Goal: Task Accomplishment & Management: Use online tool/utility

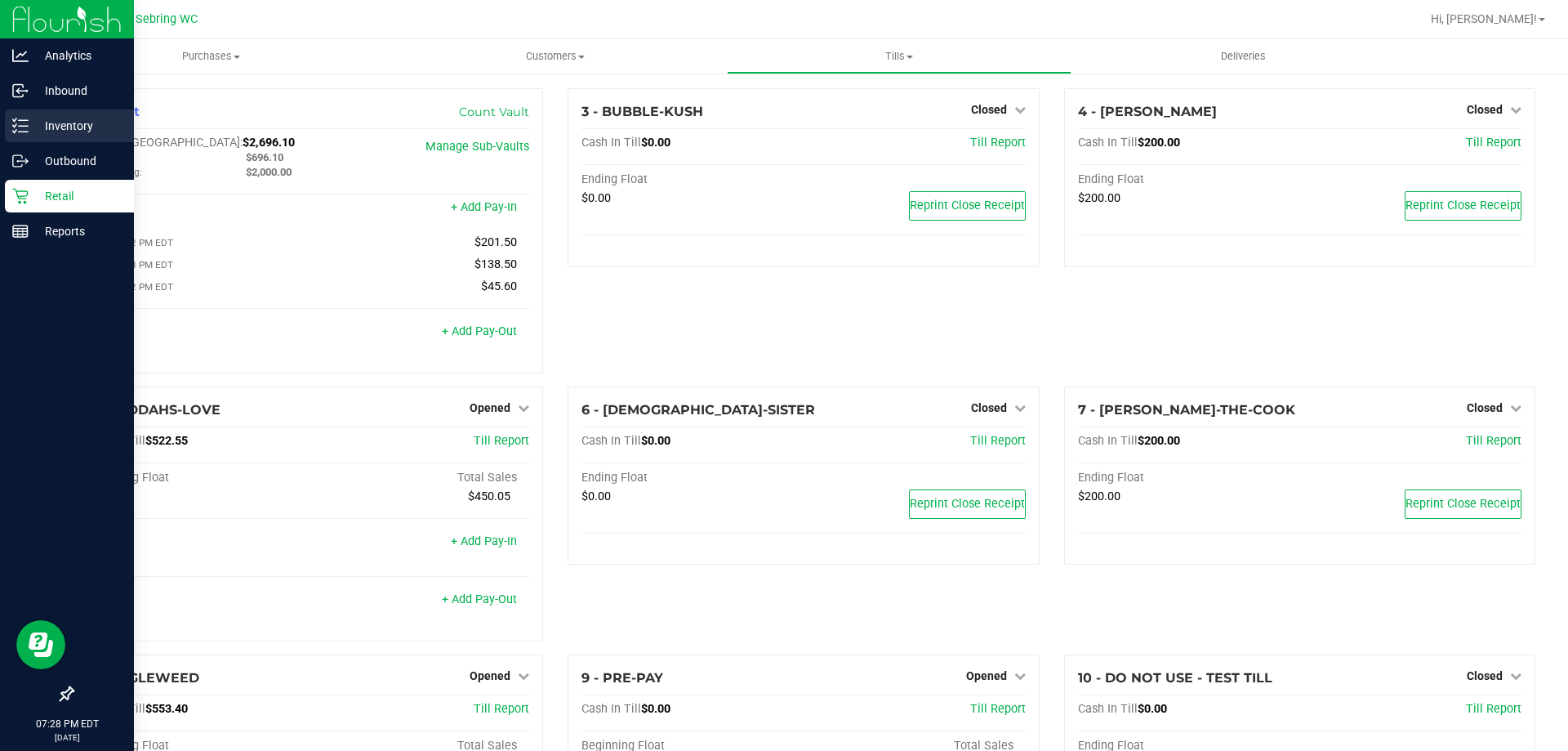
click at [23, 138] on div "Inventory" at bounding box center [69, 125] width 129 height 32
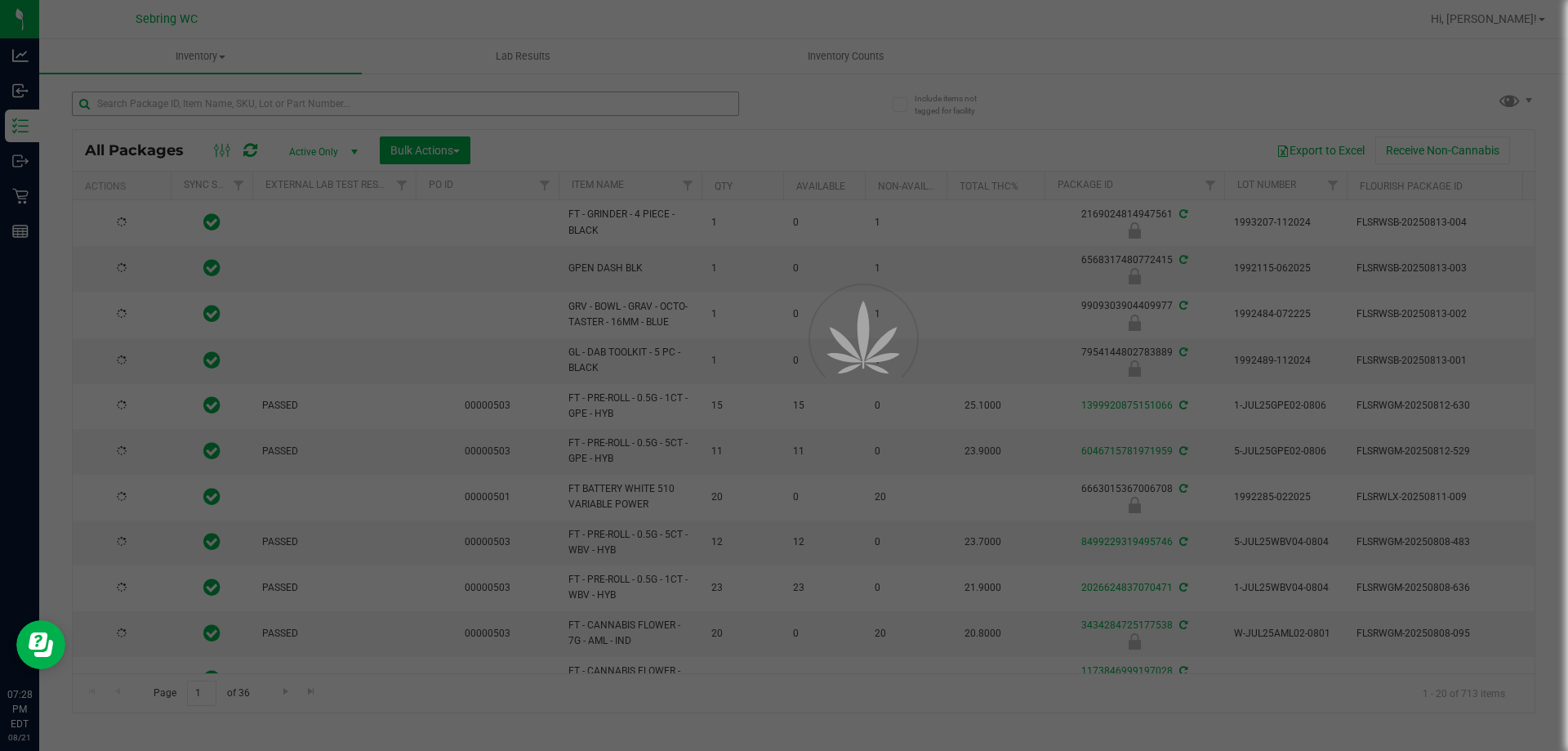
click at [199, 101] on div at bounding box center [784, 375] width 1568 height 751
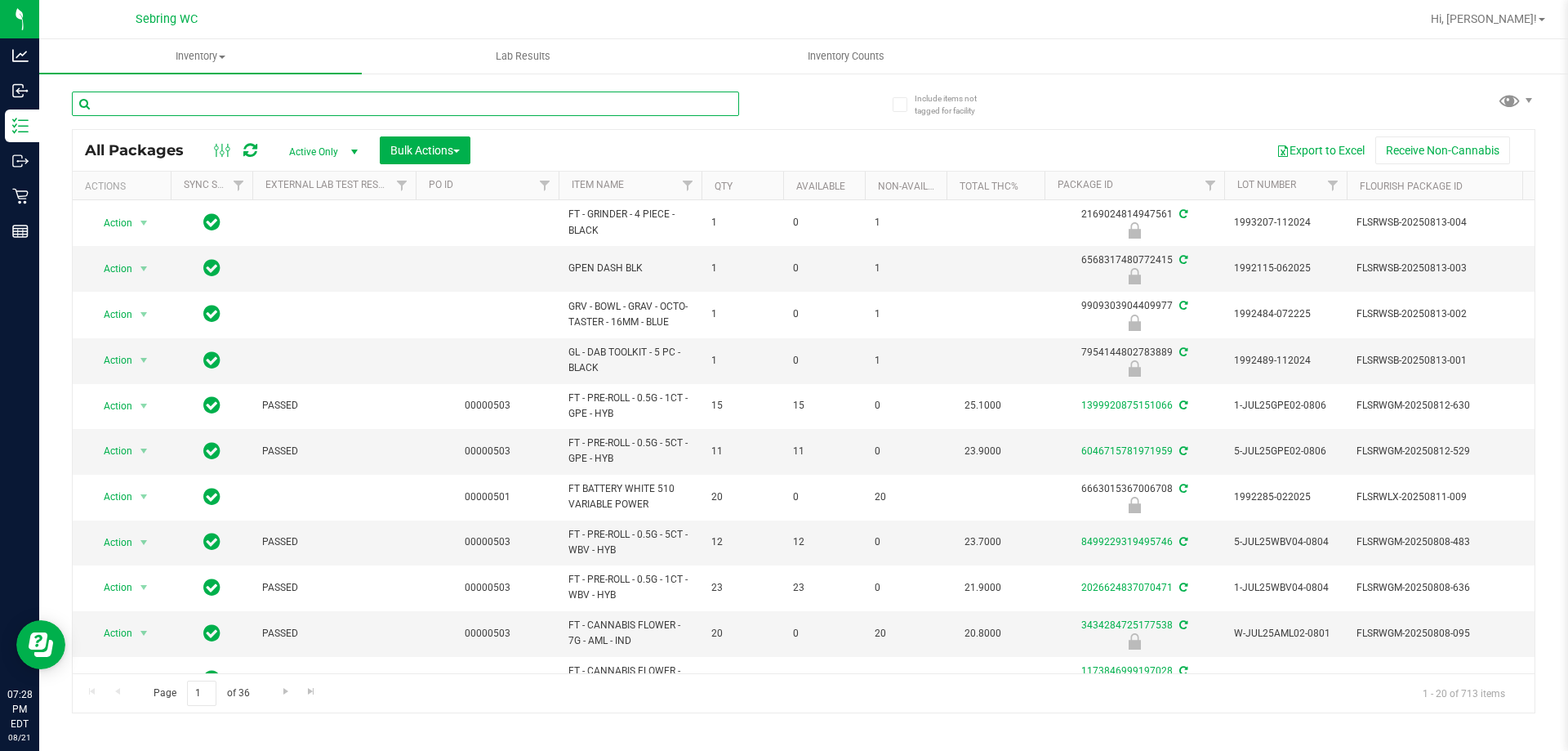
click at [199, 101] on input "text" at bounding box center [406, 103] width 667 height 25
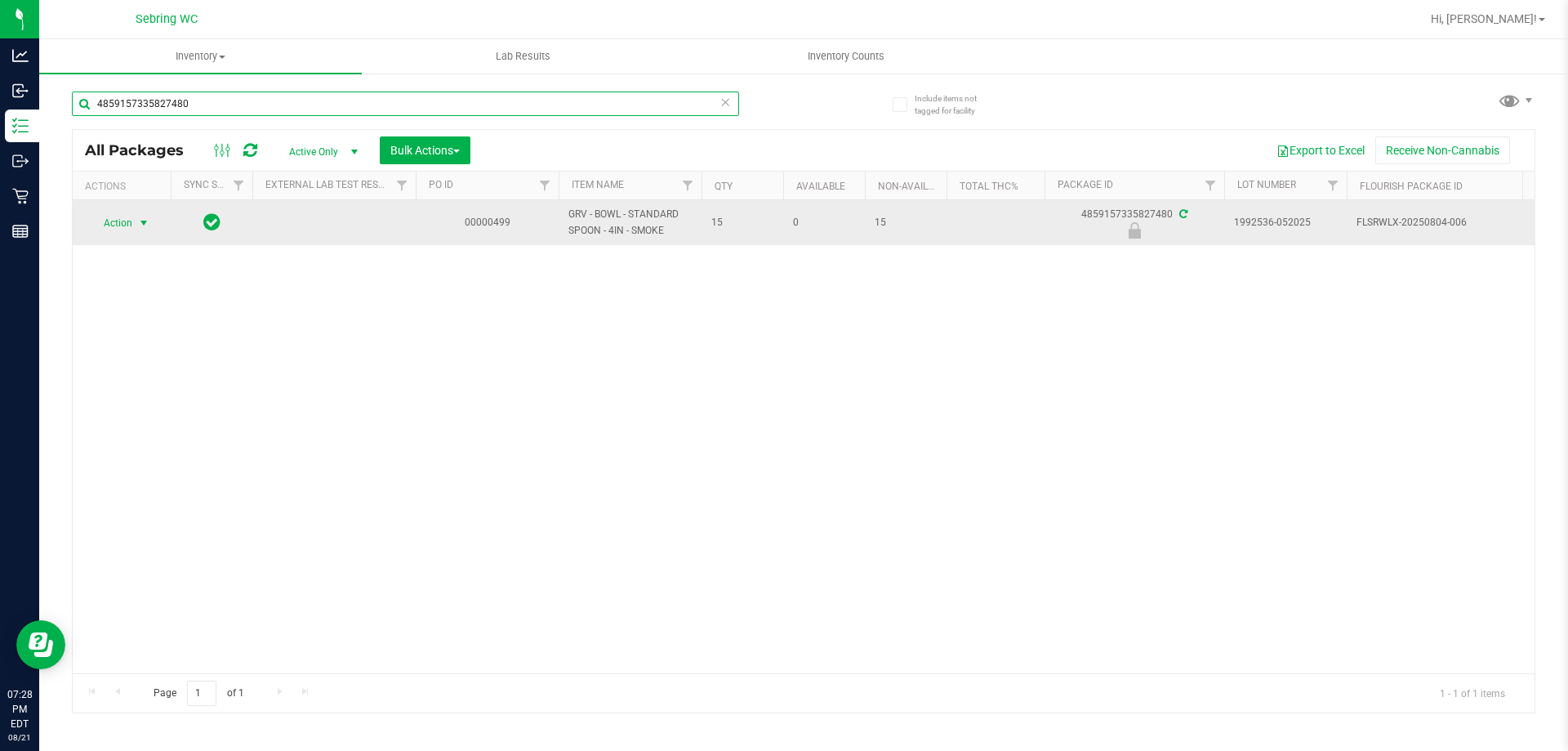
type input "4859157335827480"
click at [127, 223] on span "Action" at bounding box center [111, 223] width 44 height 23
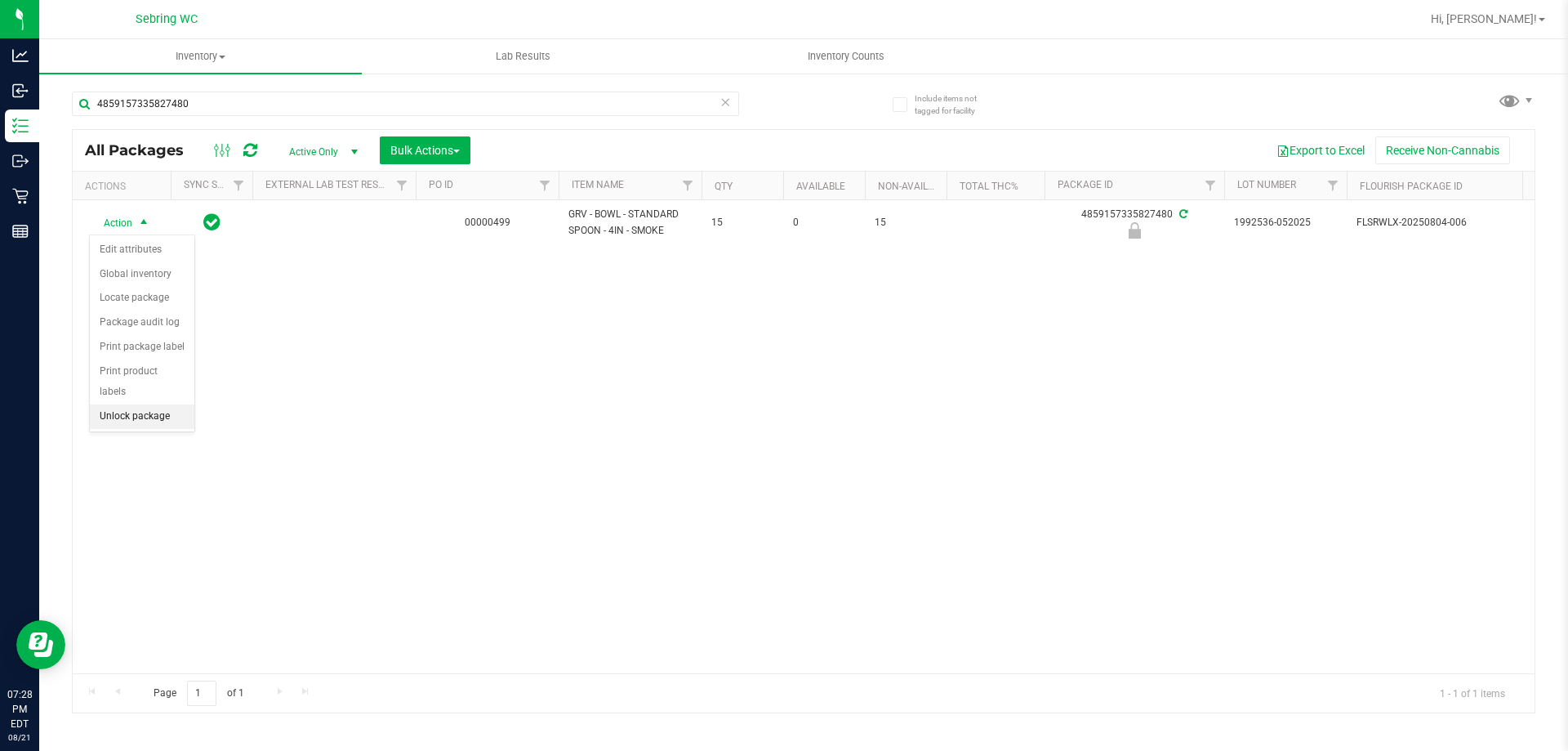
click at [116, 404] on li "Unlock package" at bounding box center [142, 416] width 104 height 25
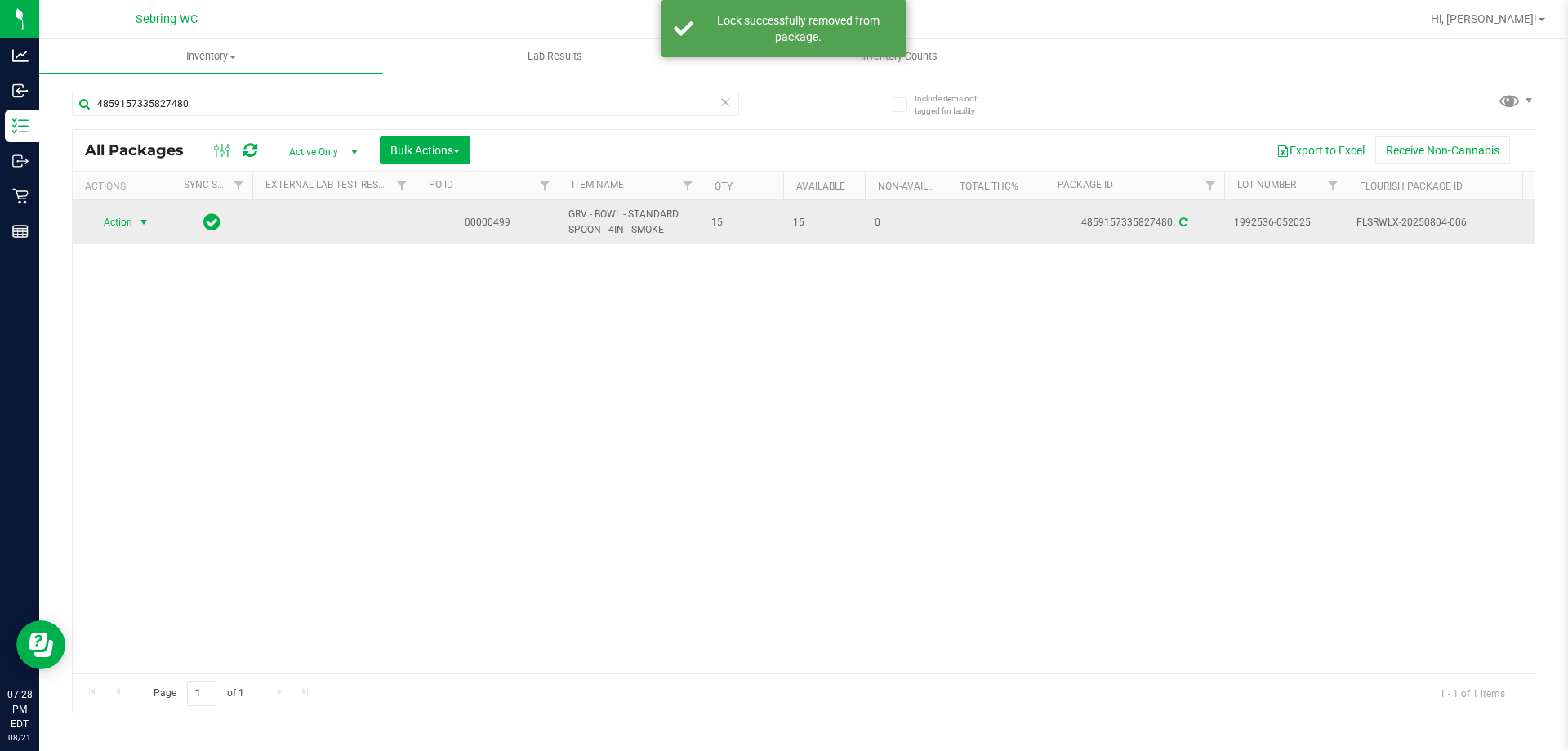
click at [122, 224] on span "Action" at bounding box center [111, 223] width 44 height 23
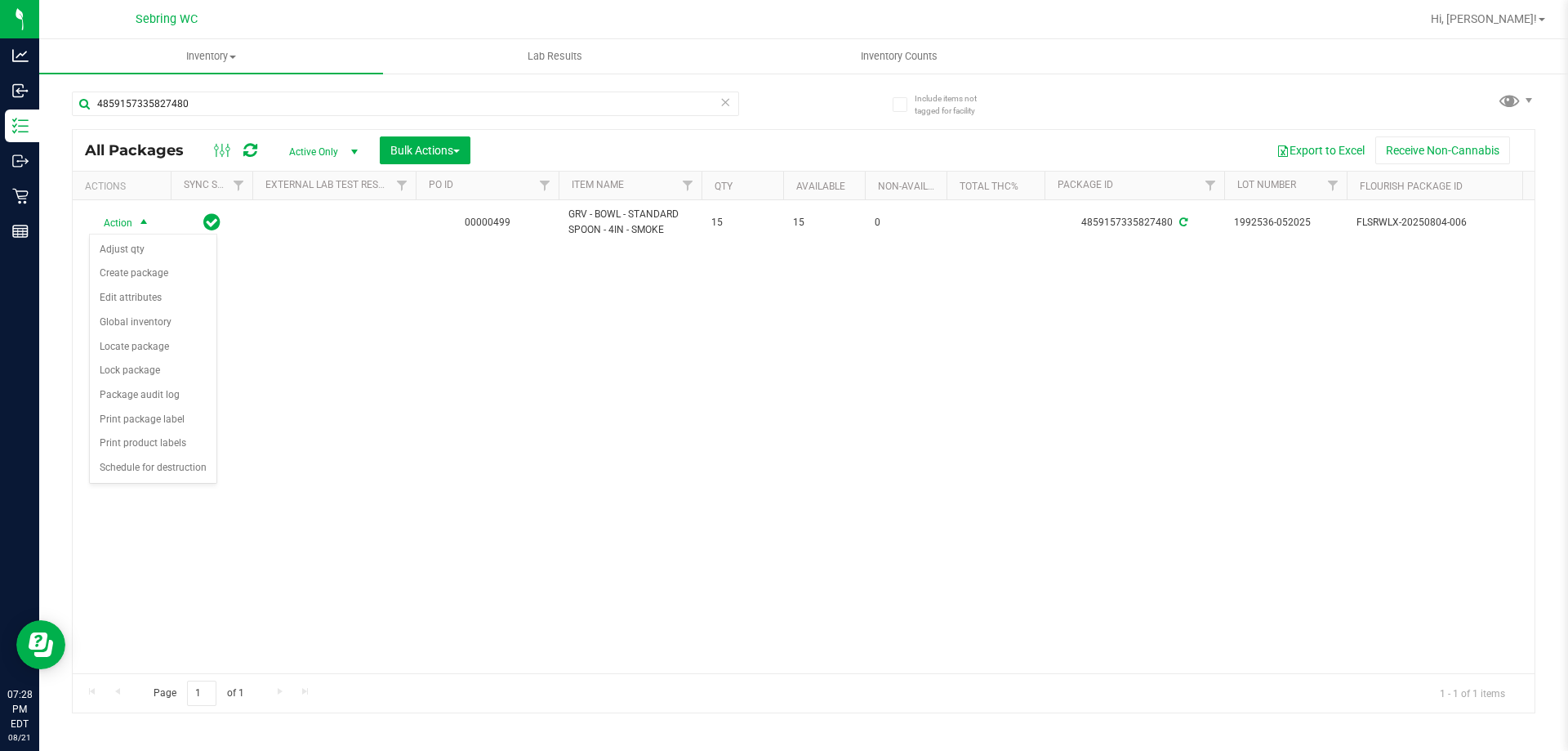
click at [377, 420] on div "Action Action Adjust qty Create package Edit attributes Global inventory Locate…" at bounding box center [803, 436] width 1462 height 473
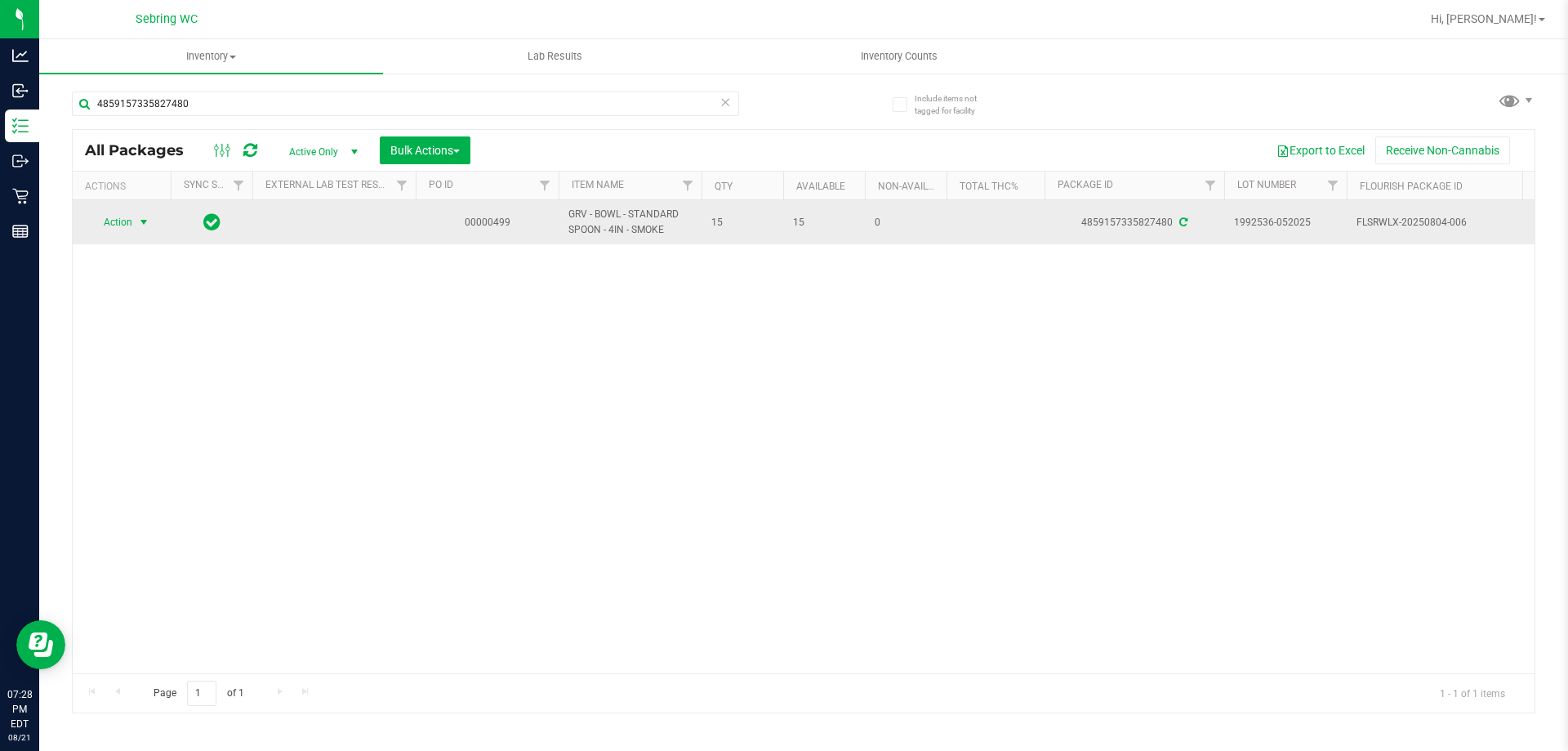
click at [136, 225] on span "select" at bounding box center [144, 223] width 20 height 23
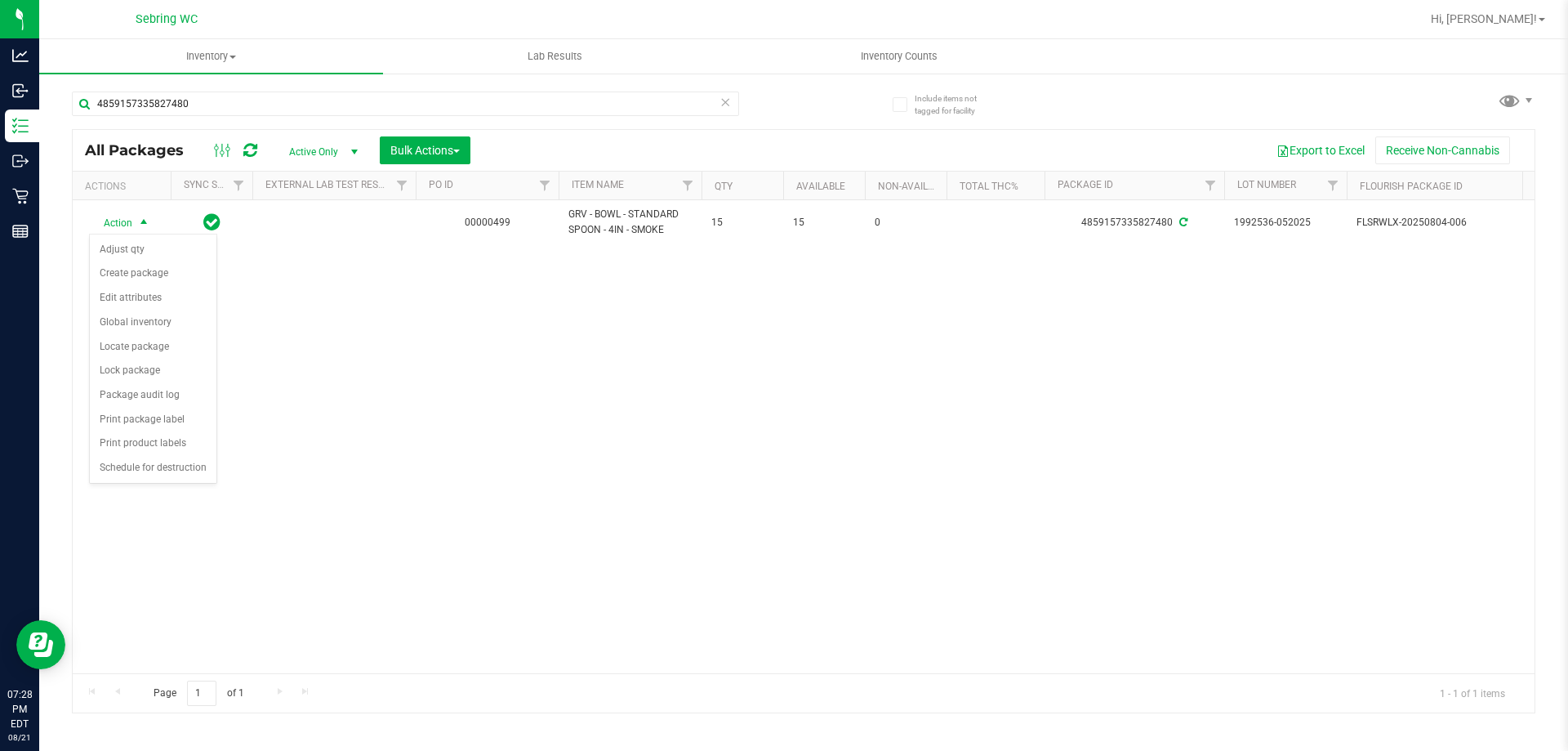
click at [371, 408] on div "Action Action Adjust qty Create package Edit attributes Global inventory Locate…" at bounding box center [803, 436] width 1462 height 473
